Goal: Task Accomplishment & Management: Use online tool/utility

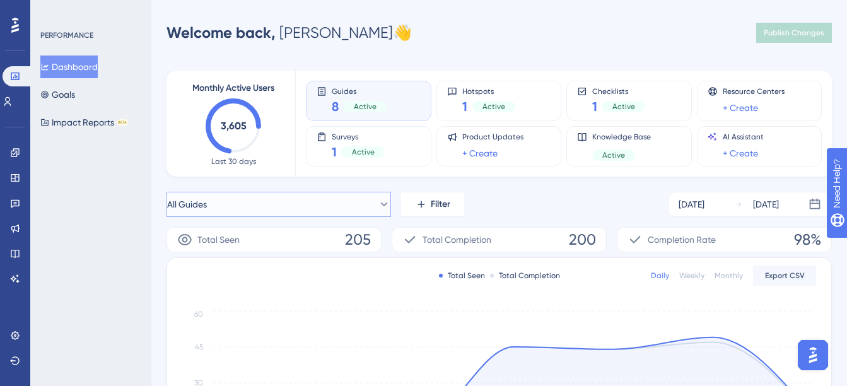
click at [207, 204] on span "All Guides" at bounding box center [187, 204] width 40 height 15
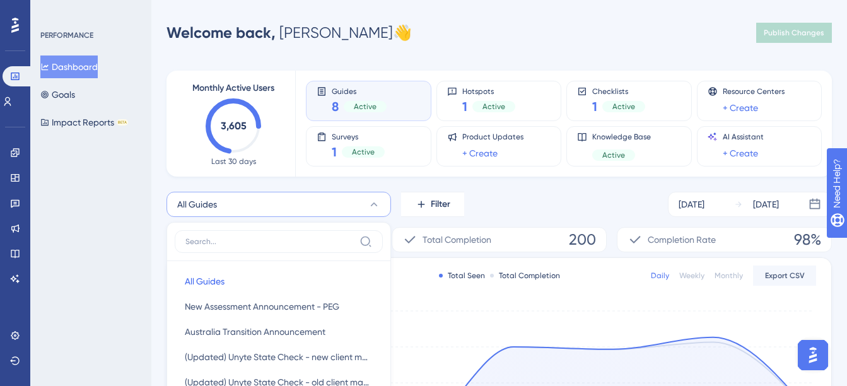
scroll to position [146, 0]
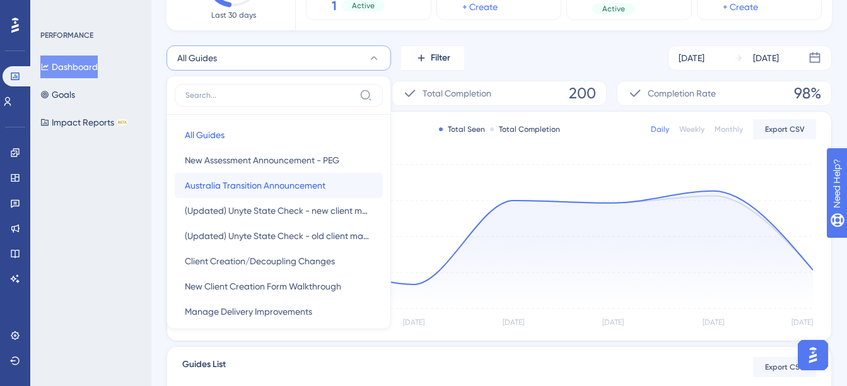
click at [291, 184] on span "Australia Transition Announcement" at bounding box center [255, 185] width 141 height 15
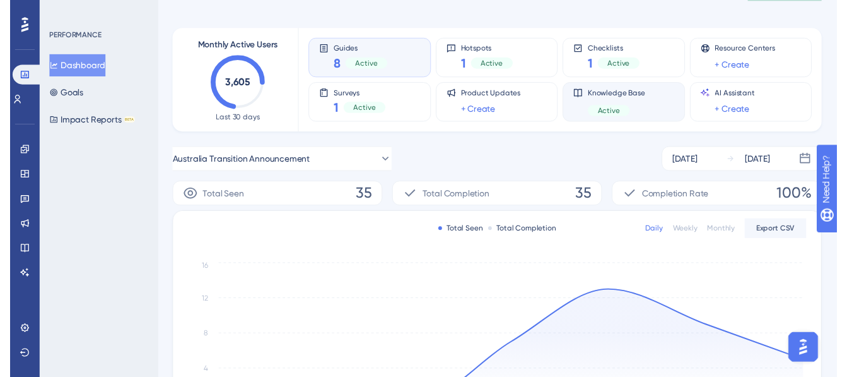
scroll to position [0, 0]
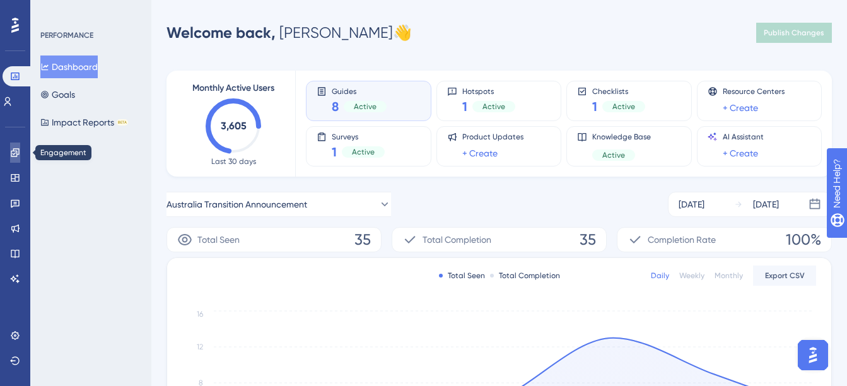
click at [12, 155] on icon at bounding box center [15, 153] width 10 height 10
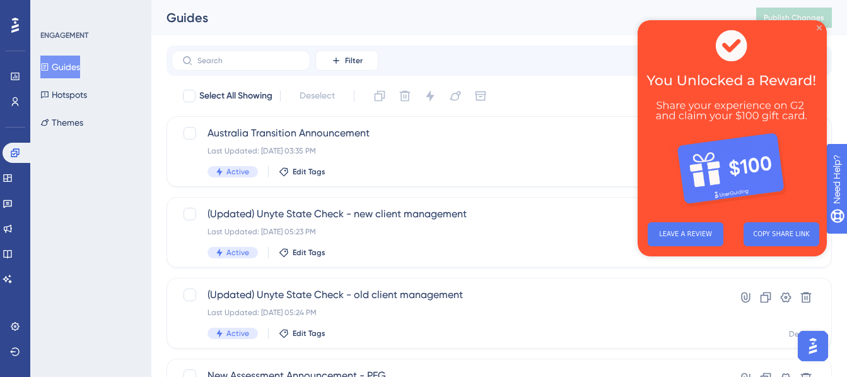
click at [820, 28] on icon "Close Preview" at bounding box center [819, 27] width 5 height 5
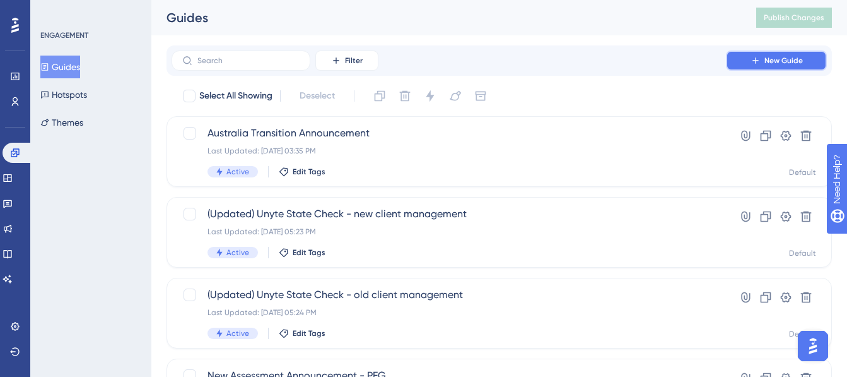
click at [794, 61] on span "New Guide" at bounding box center [784, 61] width 38 height 10
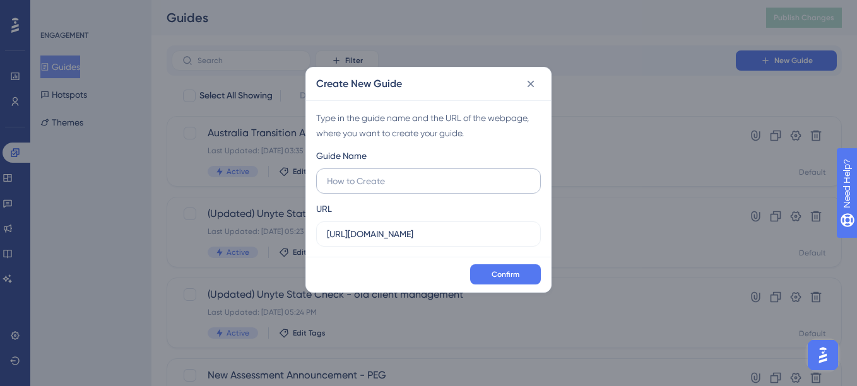
click at [354, 186] on input "text" at bounding box center [428, 181] width 203 height 14
type input "Australia - Second Guide"
click at [494, 276] on span "Confirm" at bounding box center [506, 274] width 28 height 10
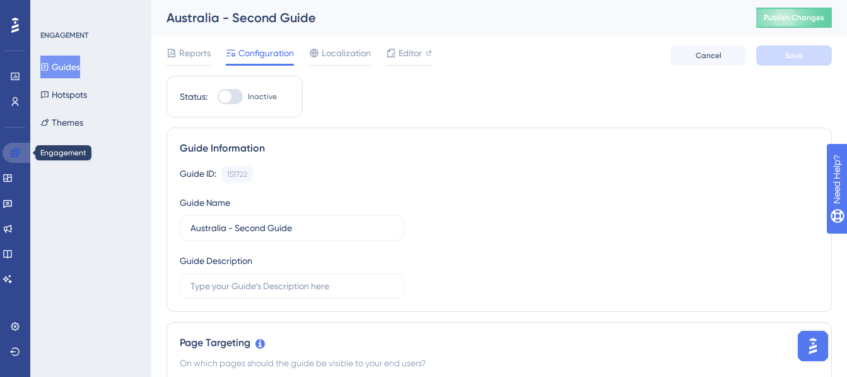
click at [13, 153] on icon at bounding box center [15, 152] width 8 height 8
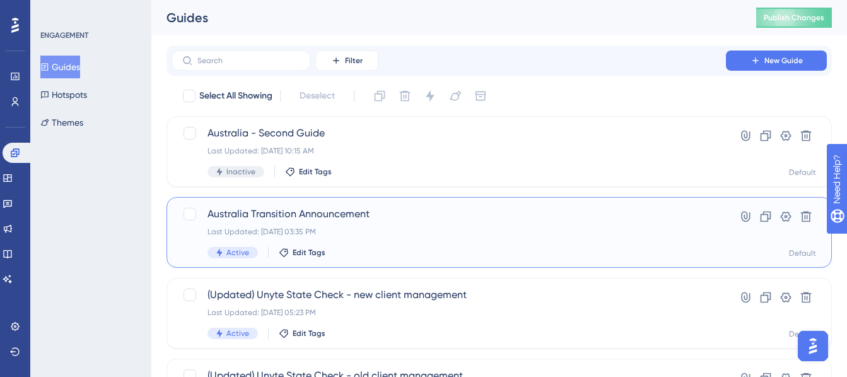
click at [380, 233] on div "Last Updated: Sep 08 2025, 03:35 PM" at bounding box center [449, 232] width 483 height 10
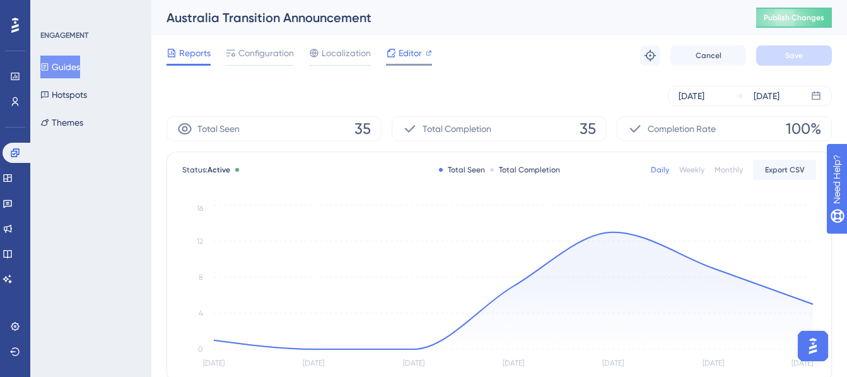
click at [401, 46] on span "Editor" at bounding box center [410, 52] width 23 height 15
click at [62, 68] on button "Guides" at bounding box center [60, 67] width 40 height 23
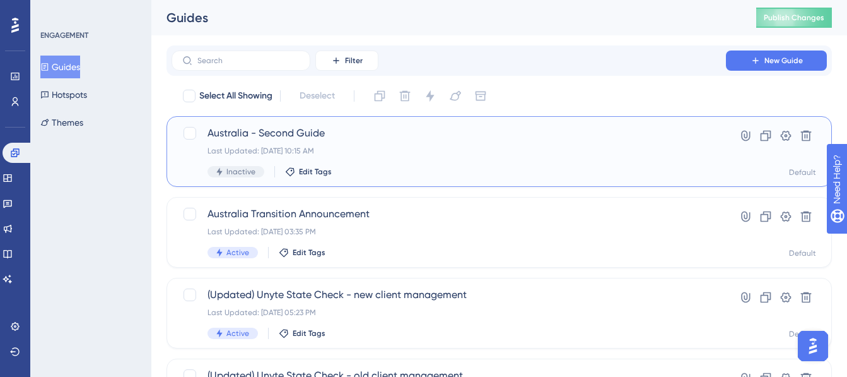
click at [341, 153] on div "Last Updated: Sep 11 2025, 10:15 AM" at bounding box center [449, 151] width 483 height 10
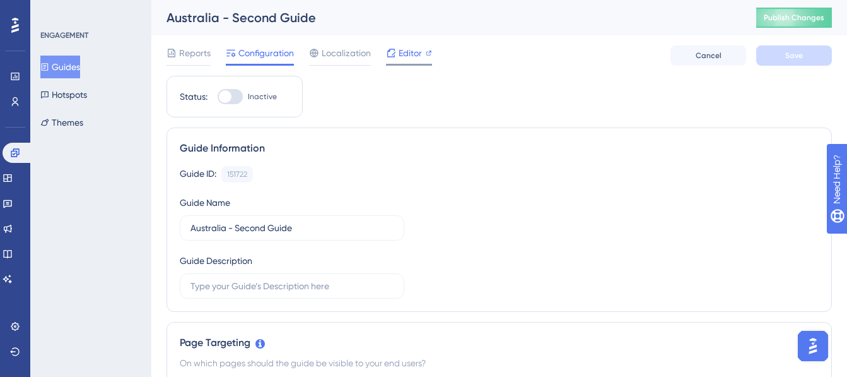
click at [411, 57] on span "Editor" at bounding box center [410, 52] width 23 height 15
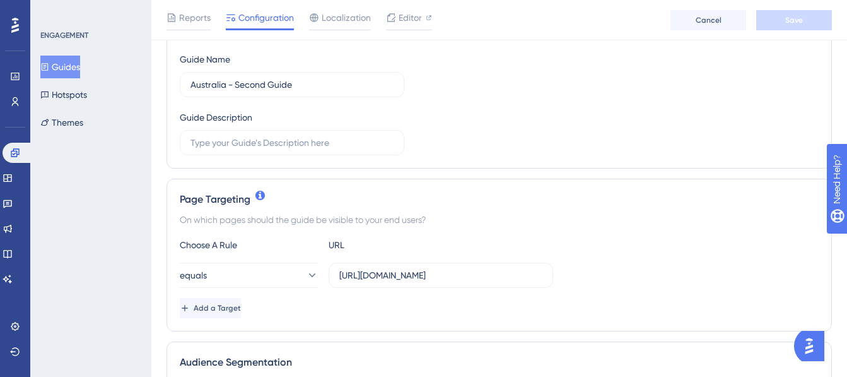
scroll to position [189, 0]
